Goal: Task Accomplishment & Management: Manage account settings

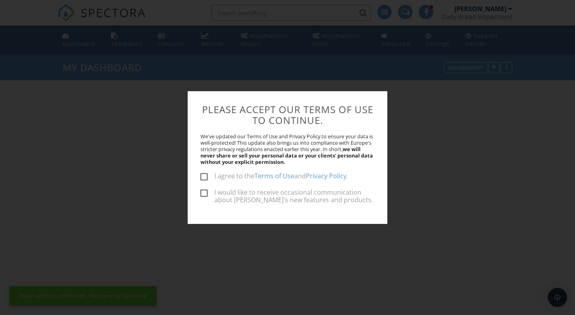
scroll to position [728, 576]
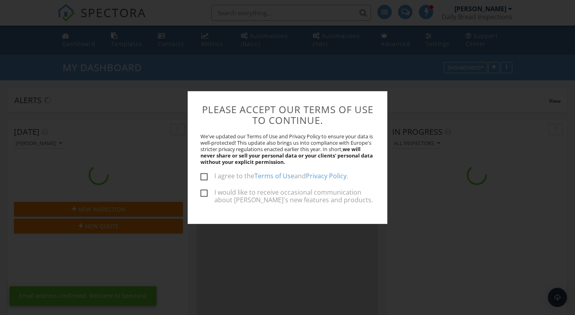
click at [204, 177] on label "I agree to the Terms of Use and Privacy Policy ." at bounding box center [275, 177] width 148 height 10
click at [204, 177] on input "I agree to the Terms of Use and Privacy Policy ." at bounding box center [203, 177] width 5 height 5
checkbox input "true"
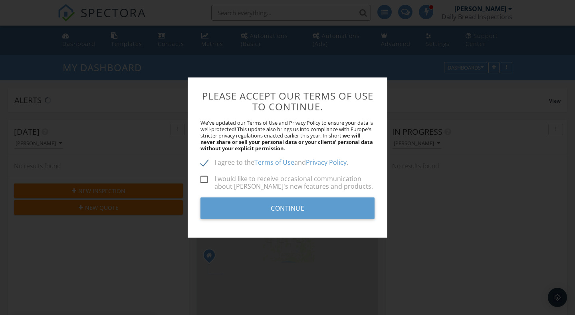
click at [204, 181] on label "I would like to receive occasional communication about [PERSON_NAME]'s new feat…" at bounding box center [288, 180] width 174 height 10
click at [204, 181] on input "I would like to receive occasional communication about [PERSON_NAME]'s new feat…" at bounding box center [203, 180] width 5 height 5
checkbox input "true"
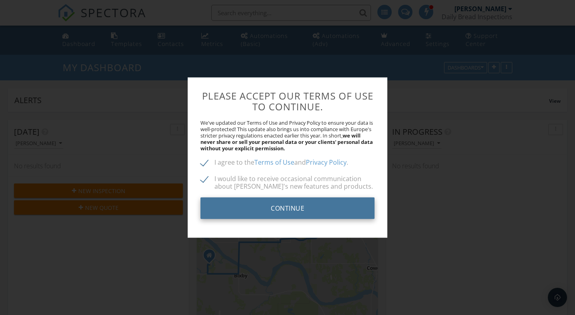
click at [269, 217] on input "Continue" at bounding box center [288, 208] width 174 height 22
click at [271, 212] on input "Continue" at bounding box center [288, 208] width 174 height 22
click at [305, 210] on input "Continue" at bounding box center [288, 208] width 174 height 22
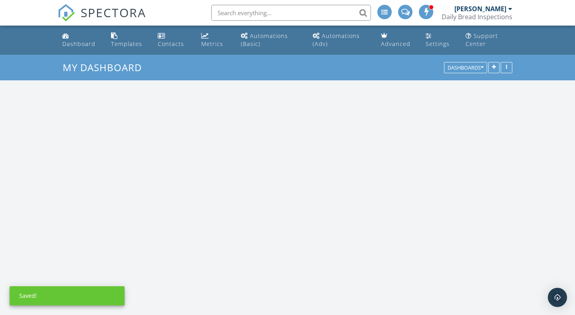
scroll to position [728, 576]
